Goal: Check status

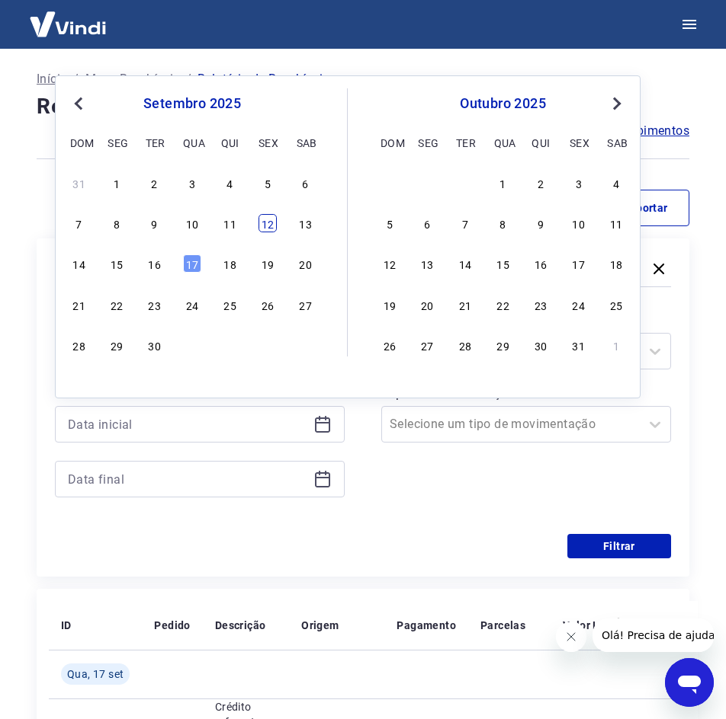
click at [268, 225] on div "12" at bounding box center [267, 223] width 18 height 18
type input "[DATE]"
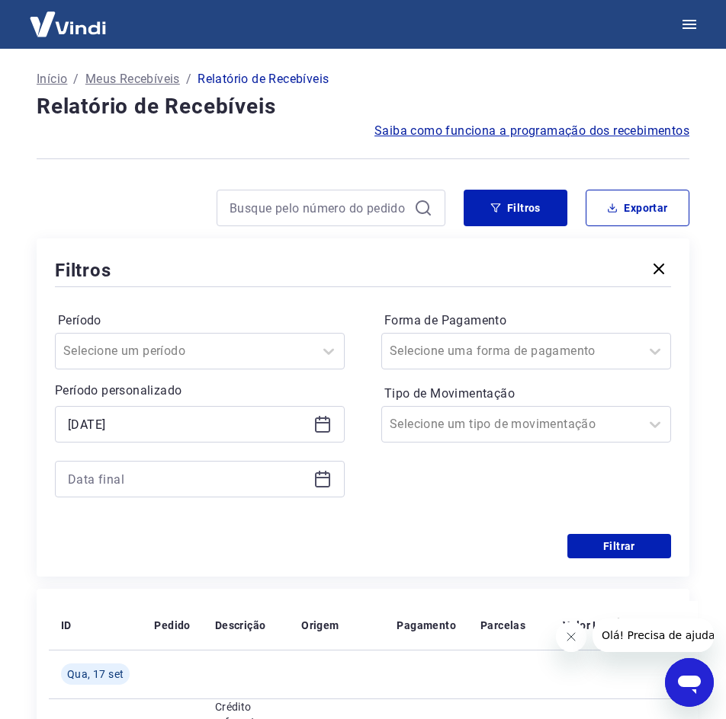
click at [329, 484] on icon at bounding box center [322, 480] width 15 height 15
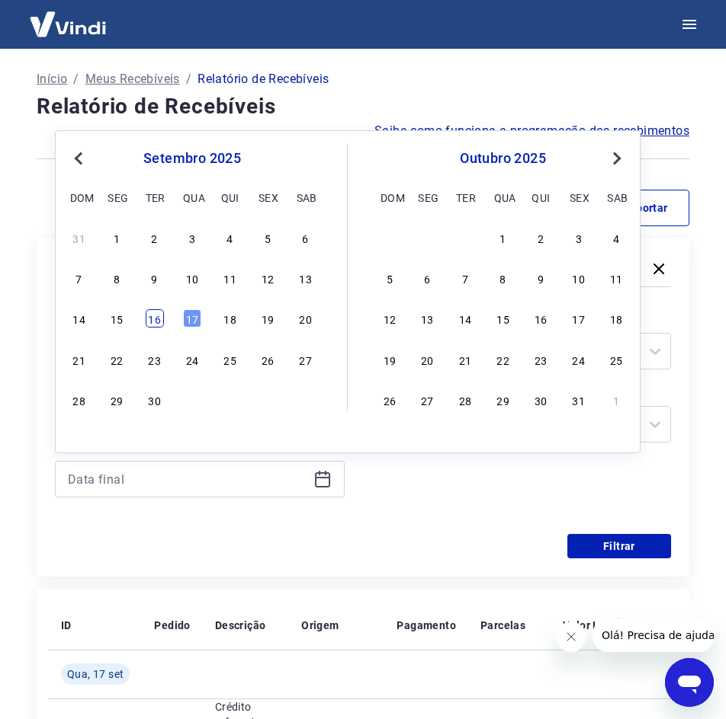
click at [155, 322] on div "16" at bounding box center [155, 318] width 18 height 18
type input "[DATE]"
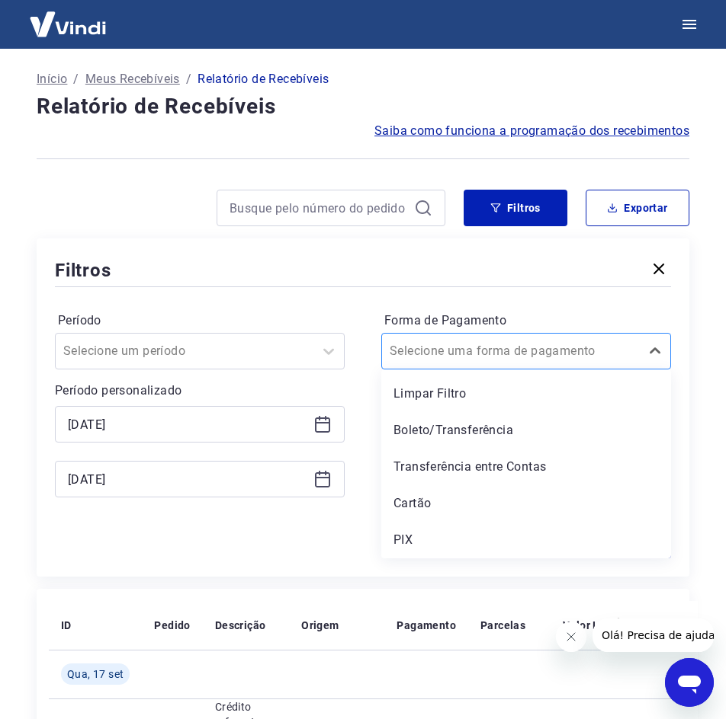
click at [612, 356] on div at bounding box center [510, 351] width 242 height 21
click at [421, 539] on div "PIX" at bounding box center [526, 540] width 290 height 30
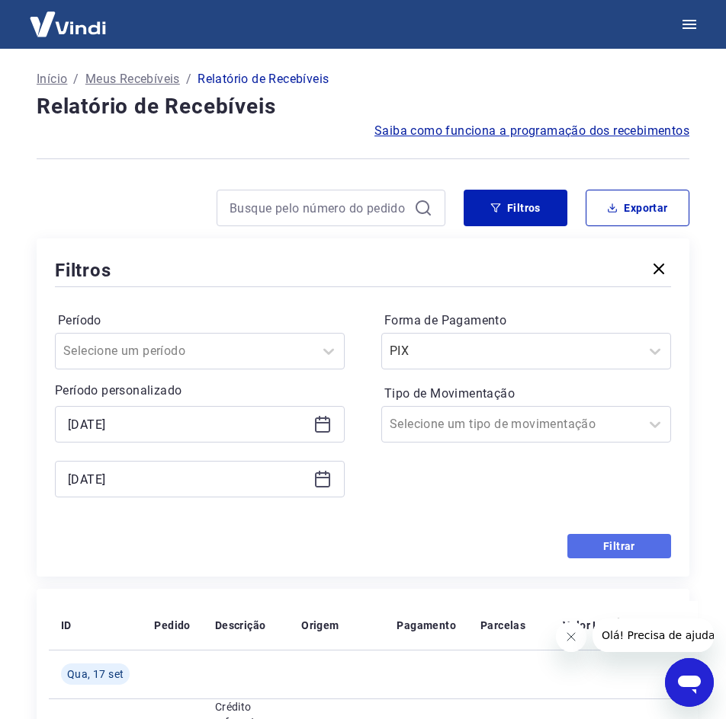
click at [622, 546] on button "Filtrar" at bounding box center [619, 546] width 104 height 24
